Goal: Navigation & Orientation: Find specific page/section

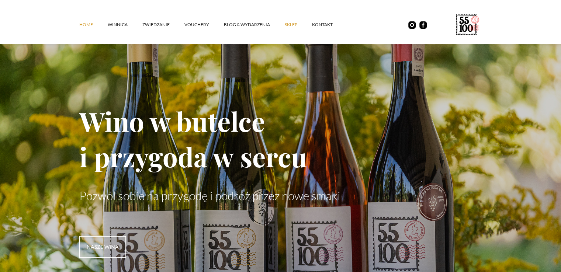
click at [286, 24] on link "SKLEP" at bounding box center [298, 25] width 27 height 22
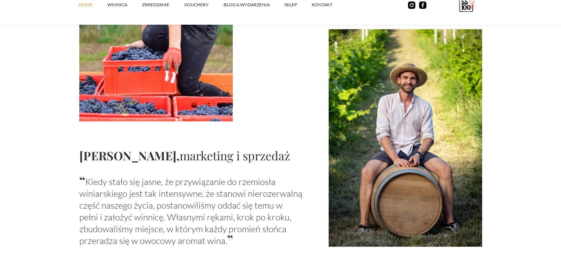
scroll to position [812, 0]
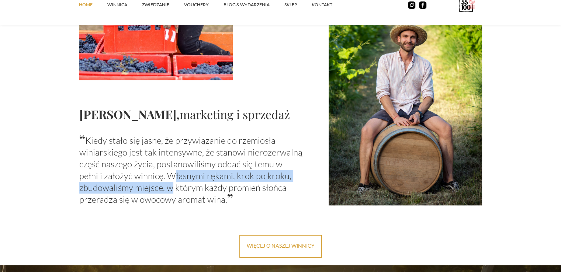
drag, startPoint x: 145, startPoint y: 177, endPoint x: 171, endPoint y: 183, distance: 26.4
click at [168, 187] on p "“ Kiedy stało się jasne, że przywiązanie do rzemiosła winiarskiego jest tak int…" at bounding box center [191, 169] width 224 height 72
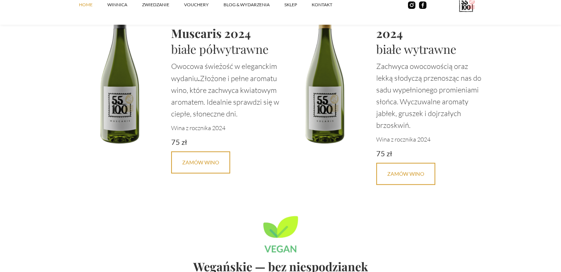
scroll to position [1808, 0]
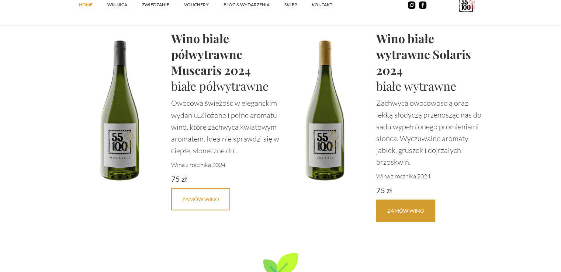
click at [410, 200] on link "Zamów Wino" at bounding box center [405, 211] width 59 height 22
